Goal: Find specific page/section: Find specific page/section

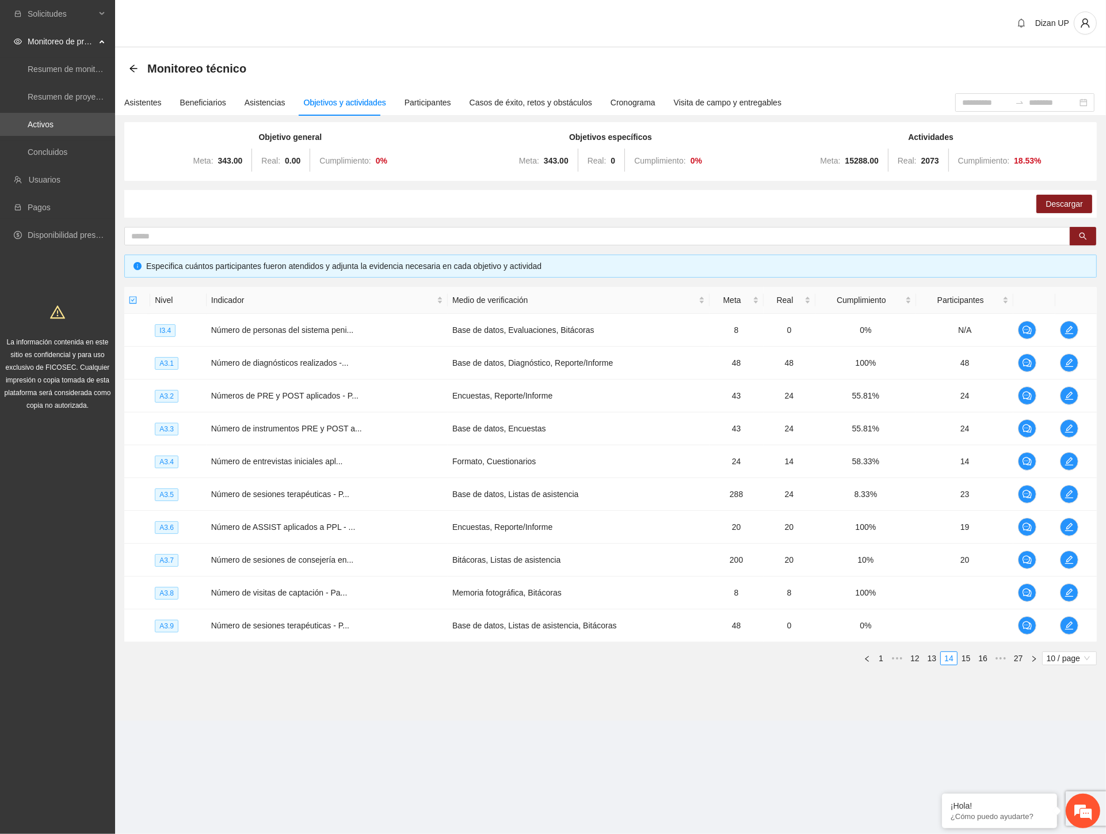
click at [1000, 54] on div "Monitoreo técnico" at bounding box center [610, 68] width 991 height 41
click at [896, 59] on div "Monitoreo técnico" at bounding box center [611, 68] width 964 height 23
click at [1015, 67] on div "Monitoreo técnico" at bounding box center [611, 68] width 964 height 23
click at [1066, 590] on icon "edit" at bounding box center [1069, 592] width 9 height 9
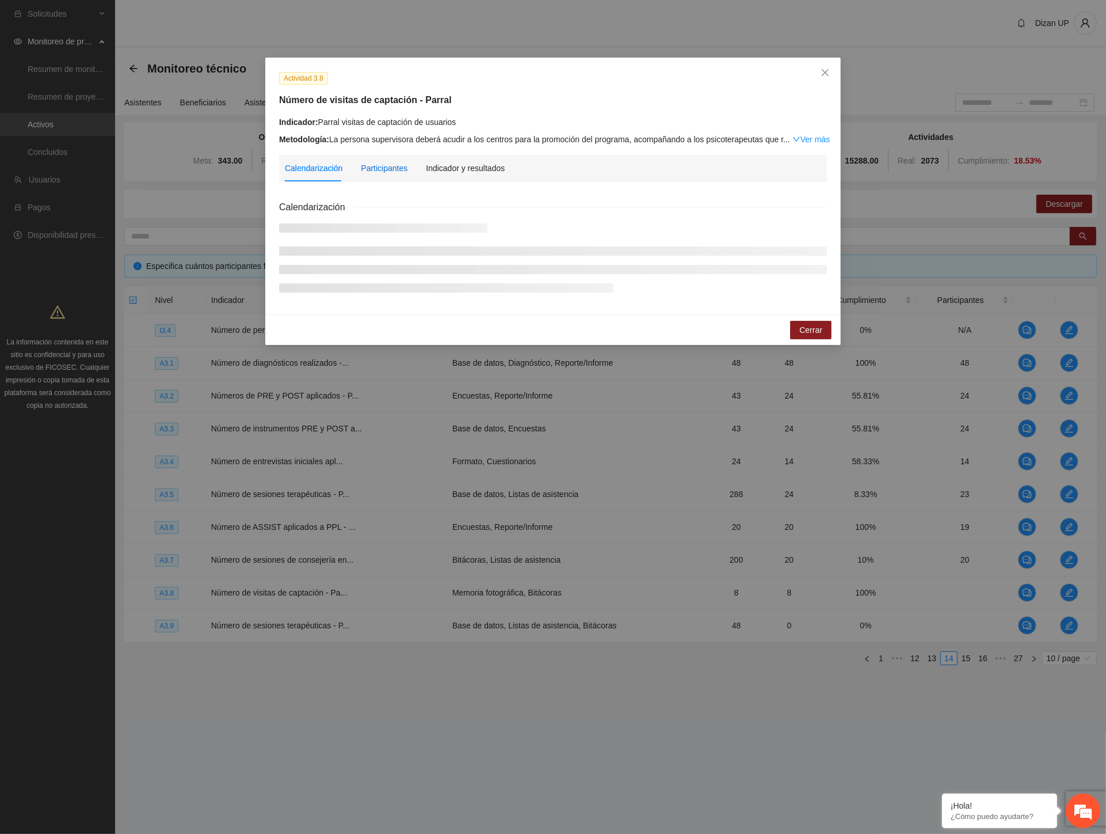
click at [390, 168] on div "Participantes" at bounding box center [384, 168] width 47 height 13
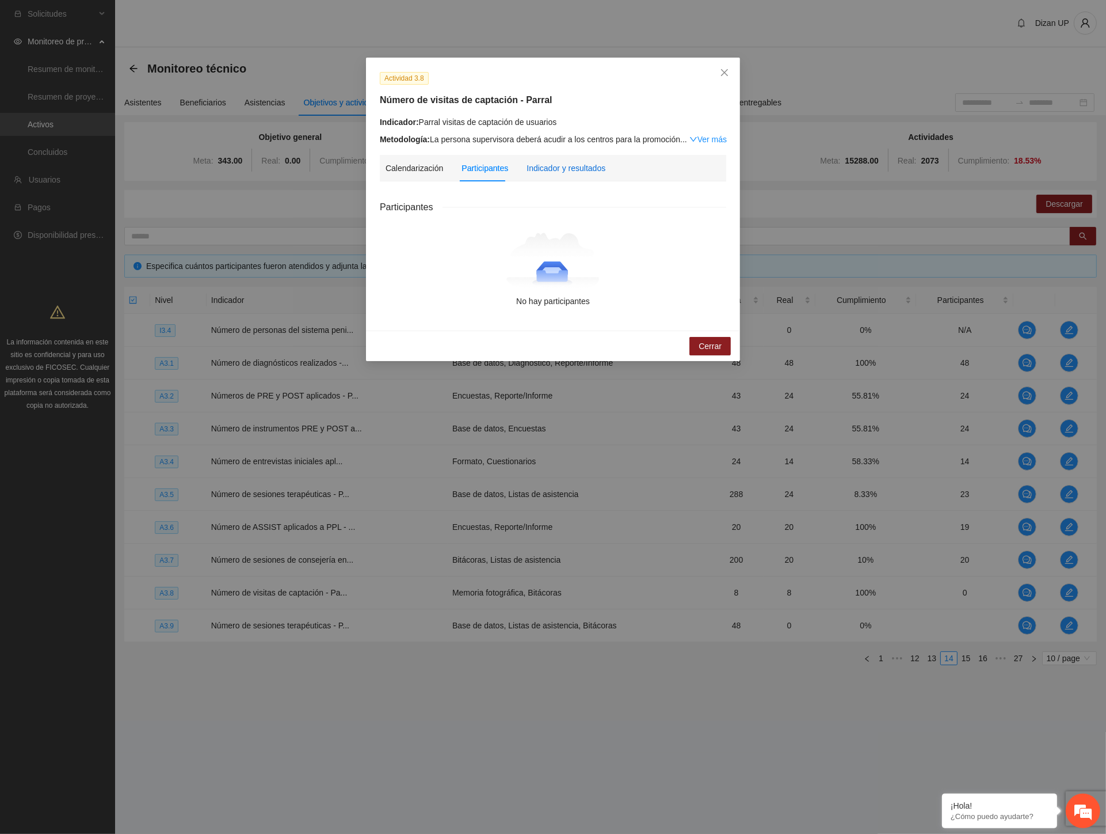
click at [535, 162] on div "Indicador y resultados" at bounding box center [566, 168] width 79 height 13
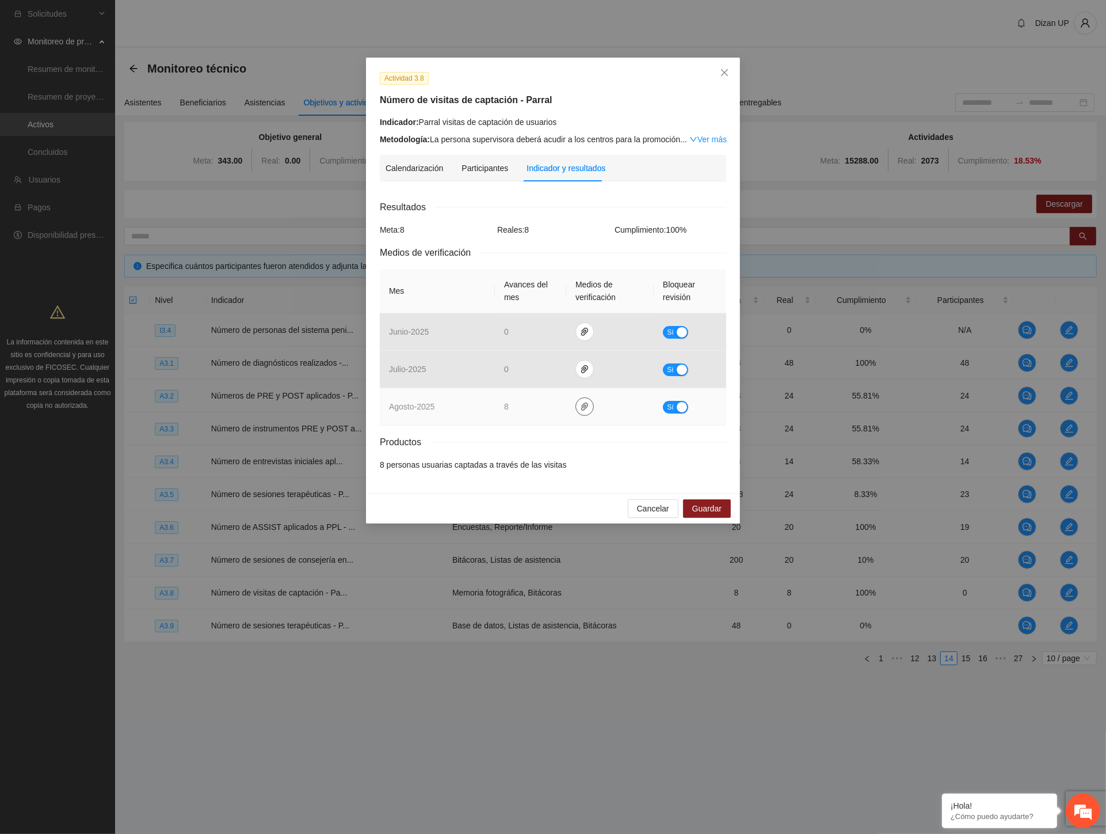
click at [581, 406] on icon "paper-clip" at bounding box center [584, 406] width 7 height 8
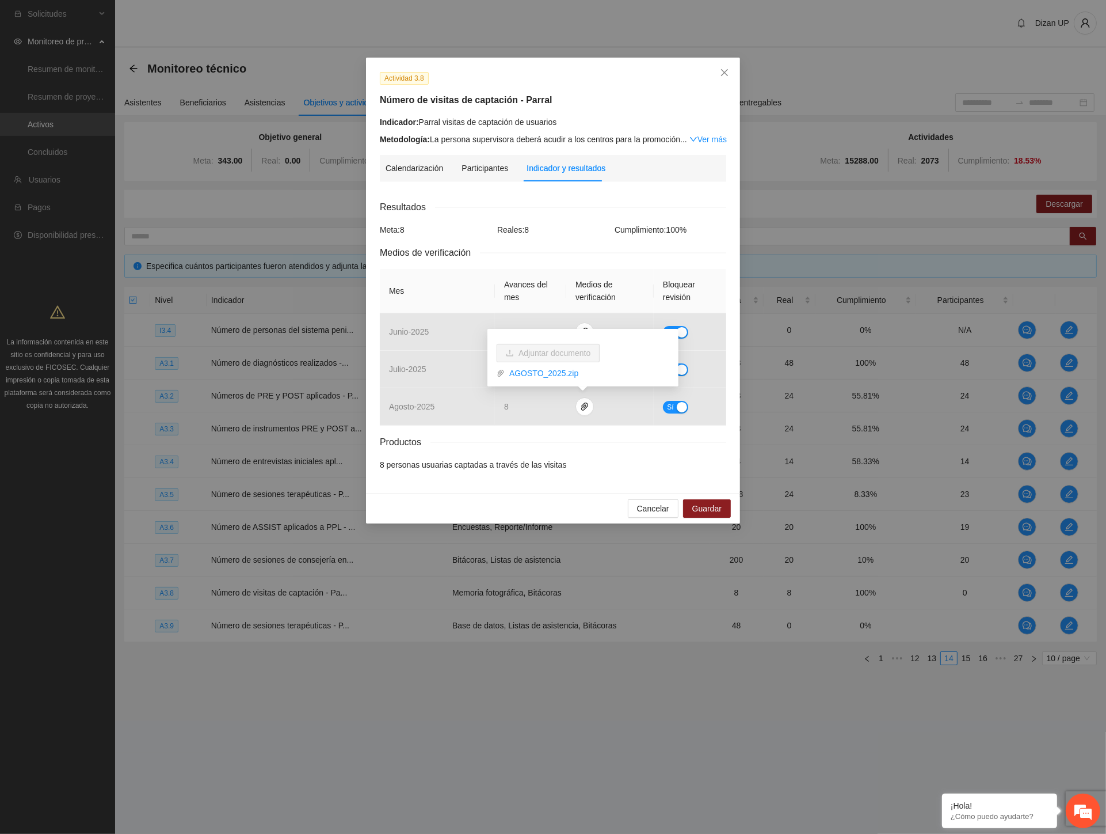
click at [550, 452] on div "Resultados Meta: 8 Reales: 8 Cumplimiento: 100 % Medios de verificación Mes Ava…" at bounding box center [553, 335] width 347 height 271
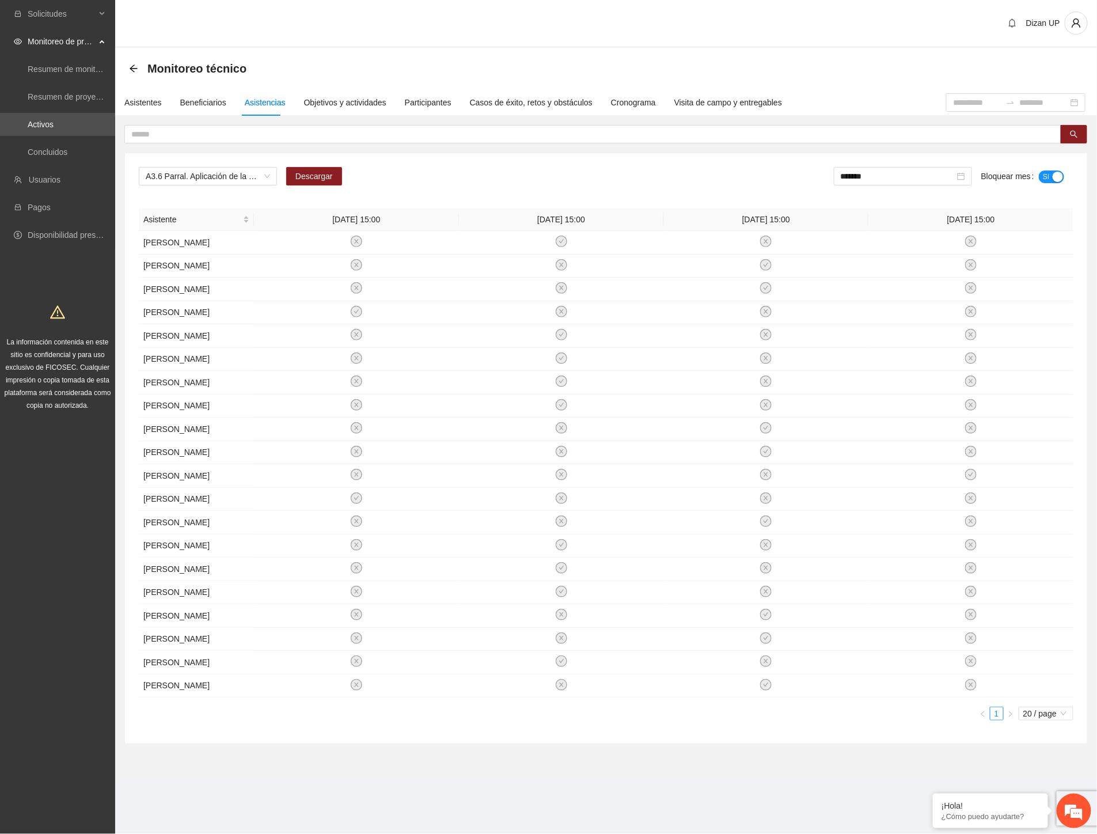
click at [227, 35] on div "Dizan UP" at bounding box center [606, 24] width 982 height 48
click at [222, 174] on span "A3.6 Parral. Aplicación de la prueba breve ASSIST" at bounding box center [208, 176] width 124 height 17
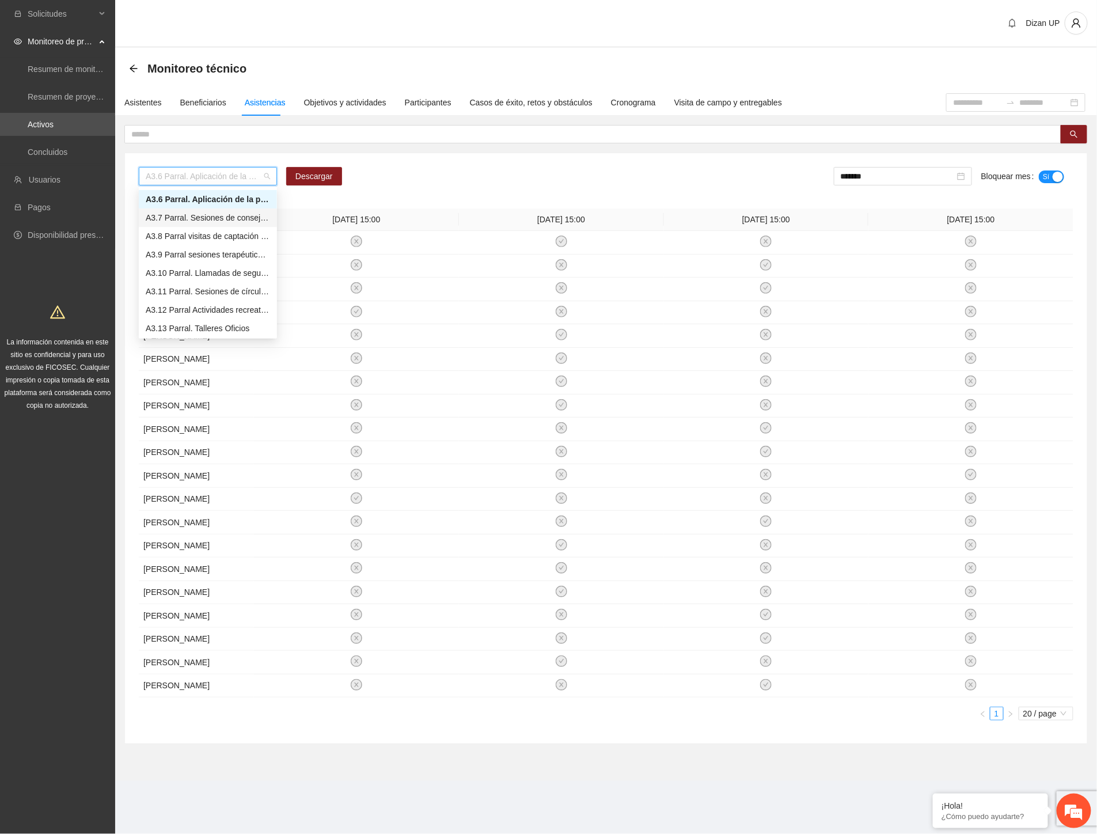
click at [184, 212] on div "A3.7 Parral. Sesiones de consejería en adicciones" at bounding box center [208, 217] width 124 height 13
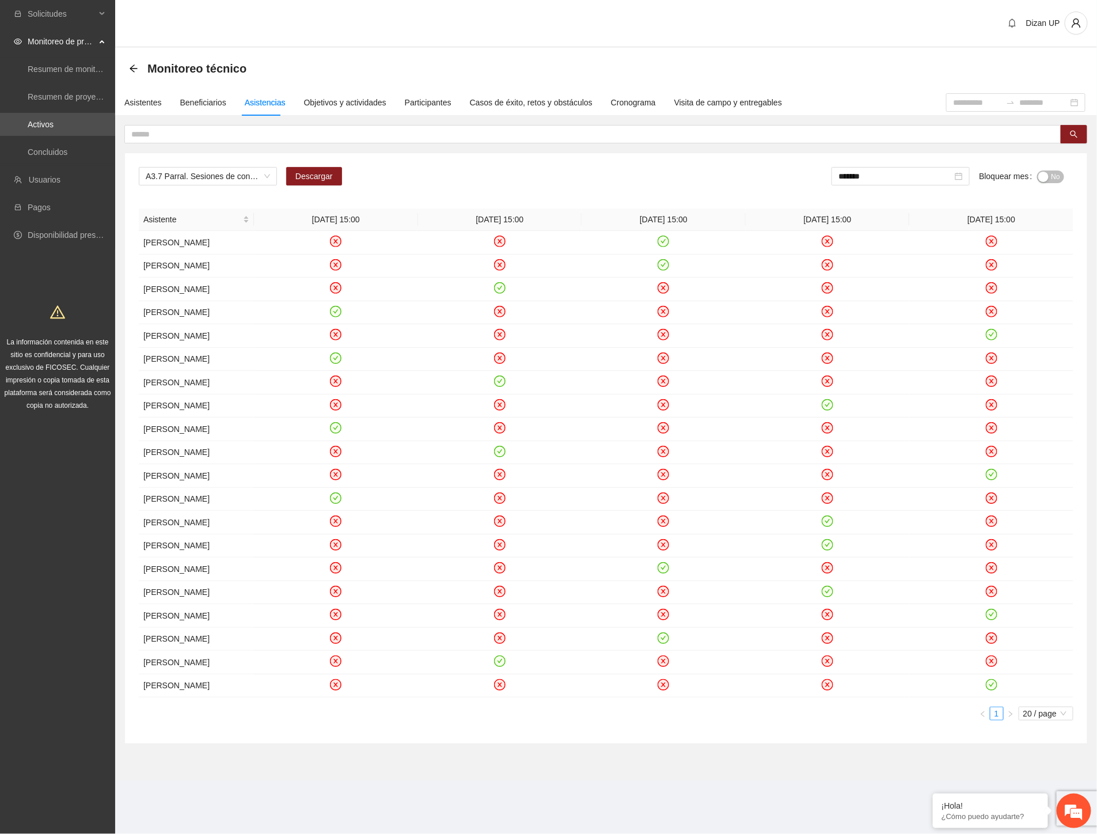
click at [554, 204] on div "A3.7 Parral. Sesiones de consejería en adicciones Descargar ******* Bloquear me…" at bounding box center [606, 448] width 962 height 590
